Goal: Information Seeking & Learning: Learn about a topic

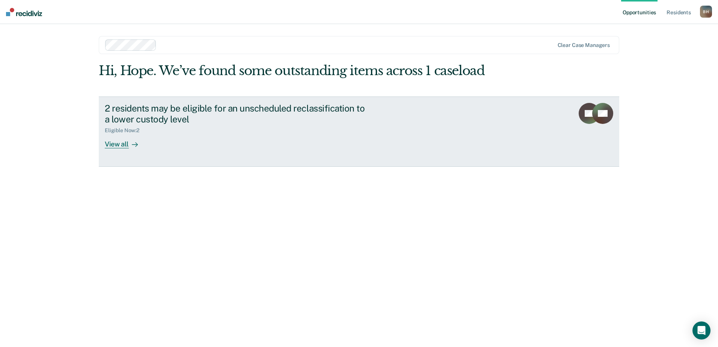
click at [128, 147] on div "View all" at bounding box center [126, 141] width 42 height 15
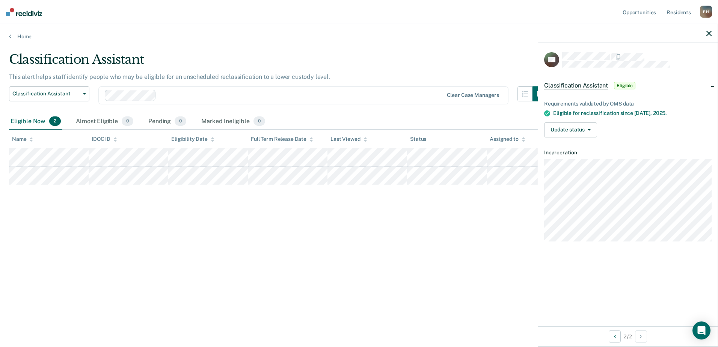
click at [281, 283] on div "Classification Assistant This alert helps staff identify people who may be elig…" at bounding box center [359, 171] width 700 height 239
